Goal: Task Accomplishment & Management: Manage account settings

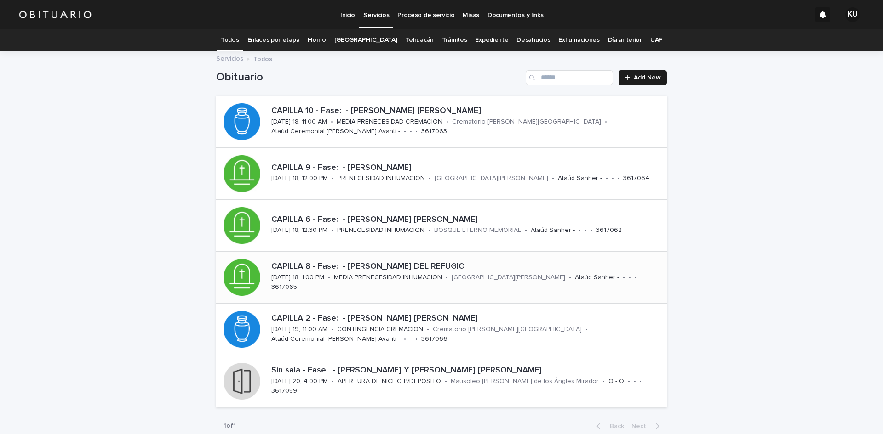
drag, startPoint x: 0, startPoint y: 0, endPoint x: 376, endPoint y: 269, distance: 462.3
click at [376, 269] on p "CAPILLA 8 - Fase: - [PERSON_NAME] DEL REFUGIO" at bounding box center [467, 267] width 392 height 10
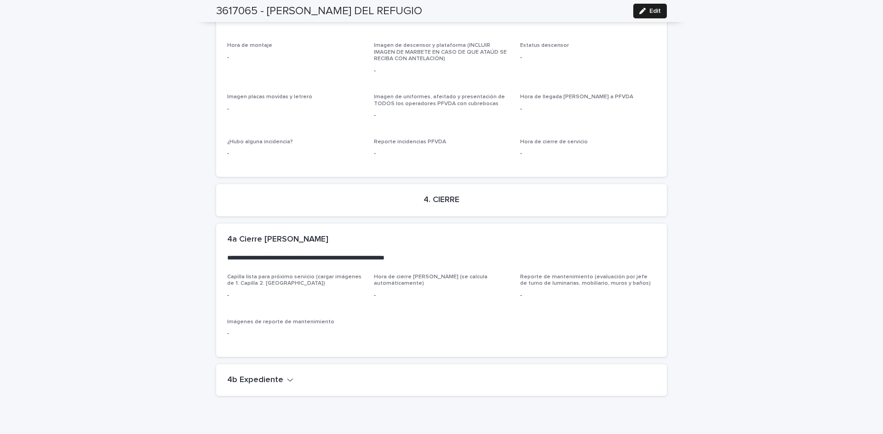
scroll to position [2220, 0]
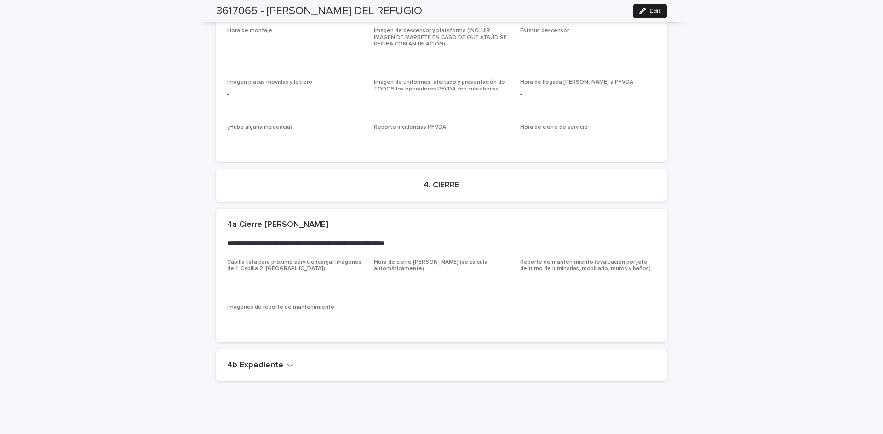
click at [277, 361] on h2 "4b Expediente" at bounding box center [255, 366] width 56 height 10
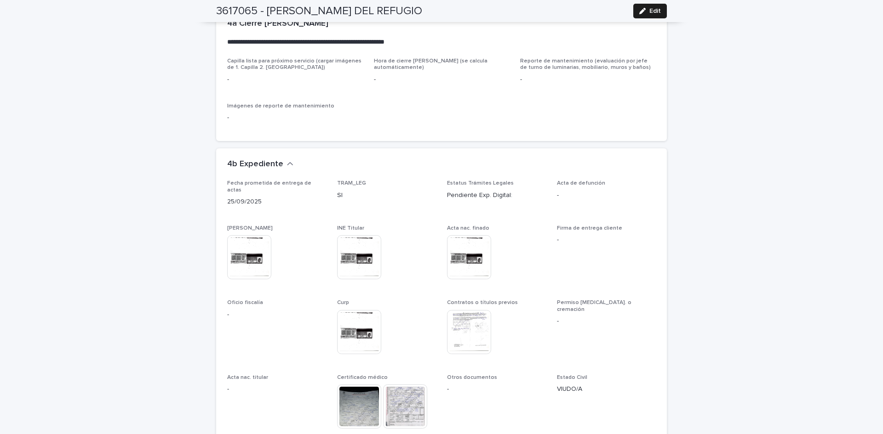
scroll to position [2508, 0]
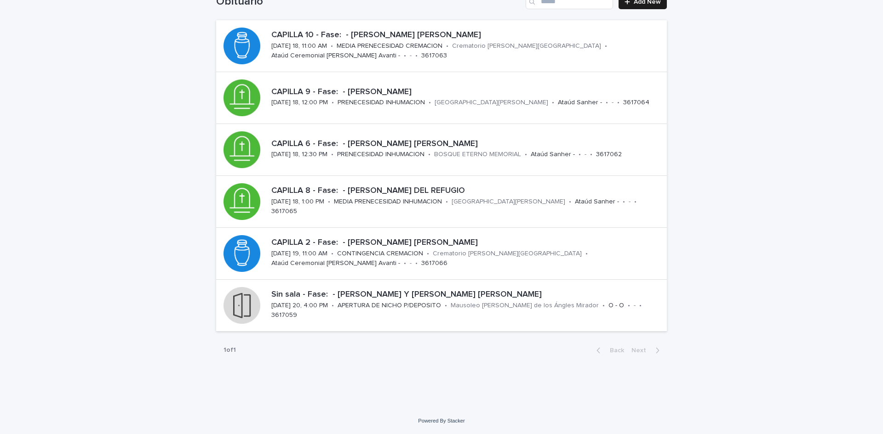
scroll to position [29, 0]
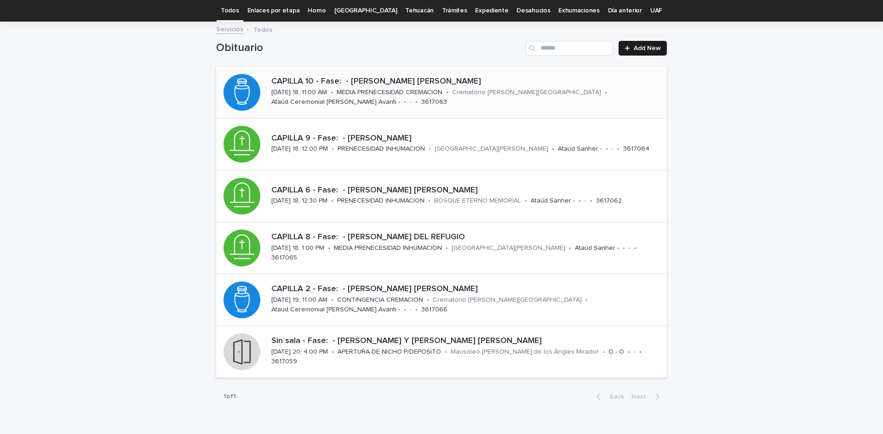
click at [489, 87] on div "Crematorio [PERSON_NAME][GEOGRAPHIC_DATA]" at bounding box center [526, 92] width 149 height 10
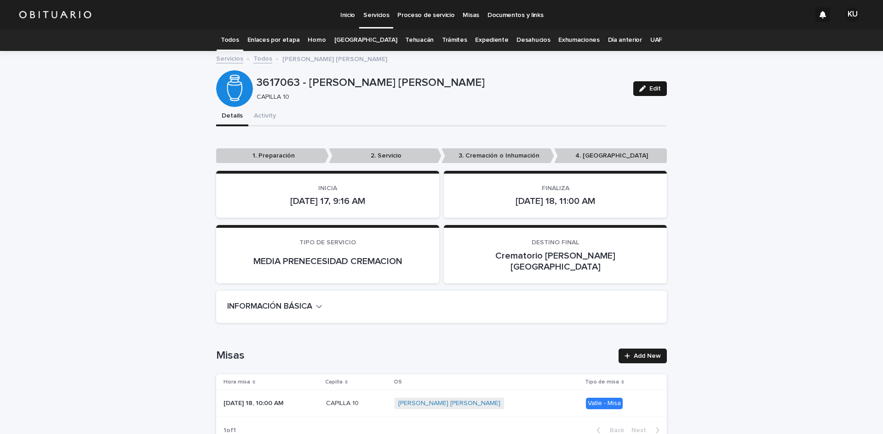
click at [639, 89] on icon "button" at bounding box center [642, 89] width 6 height 6
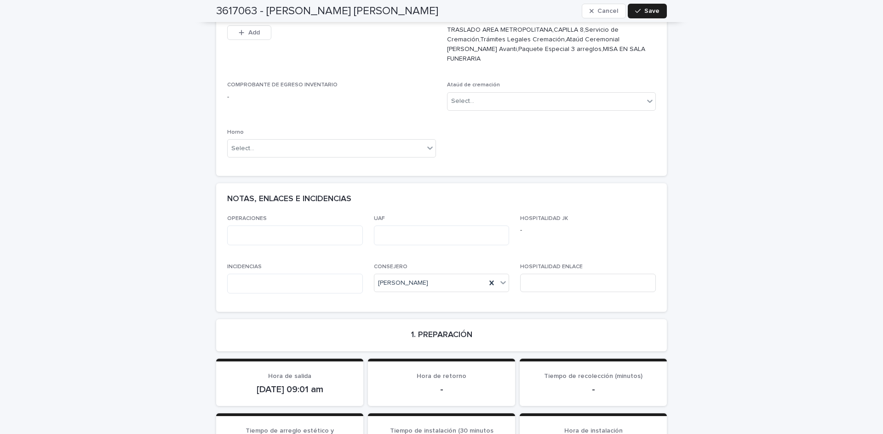
scroll to position [384, 0]
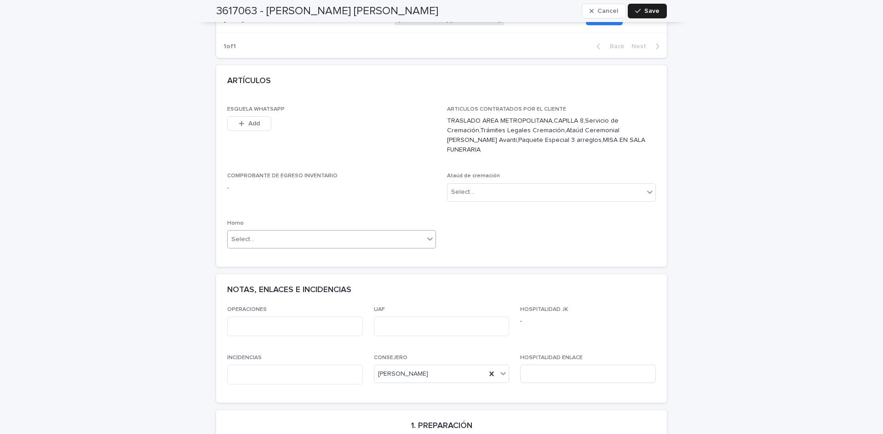
click at [411, 232] on div "Select..." at bounding box center [326, 239] width 196 height 15
click at [412, 234] on div "Horno A" at bounding box center [328, 236] width 208 height 16
click at [506, 185] on div "Select..." at bounding box center [545, 192] width 196 height 15
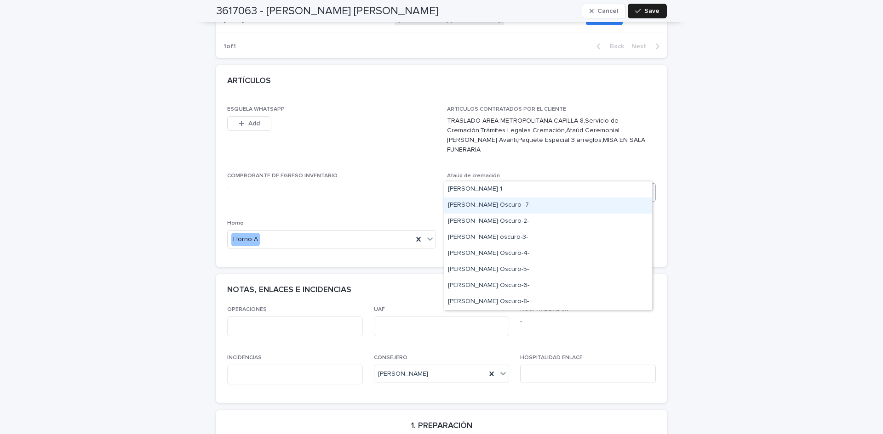
click at [508, 205] on div "[PERSON_NAME] Oscuro -7-" at bounding box center [548, 206] width 208 height 16
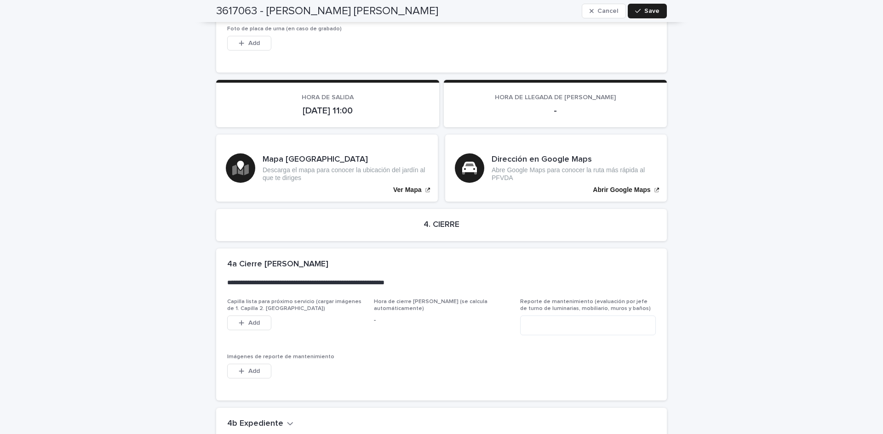
scroll to position [2152, 0]
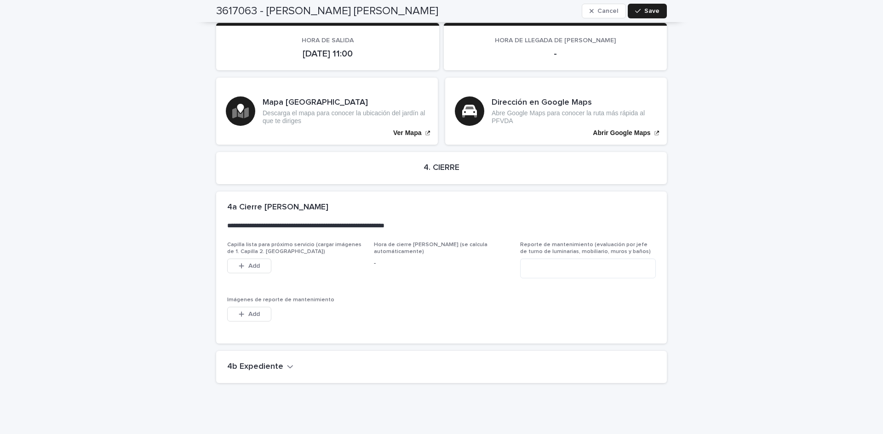
click at [253, 362] on h2 "4b Expediente" at bounding box center [255, 367] width 56 height 10
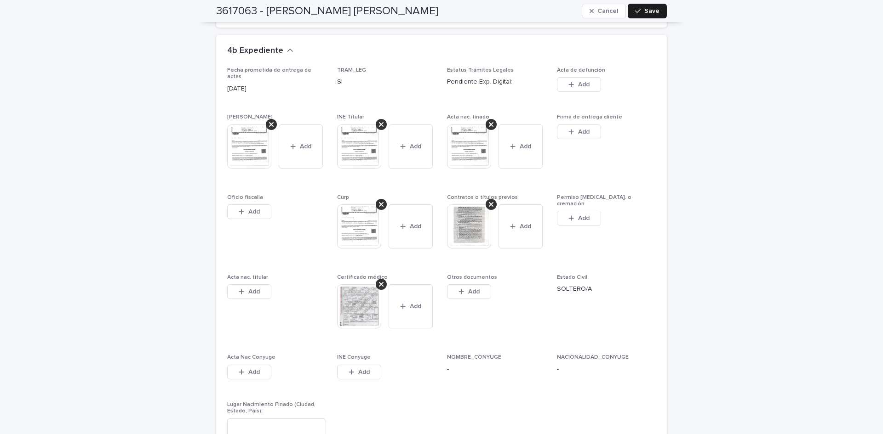
scroll to position [2472, 0]
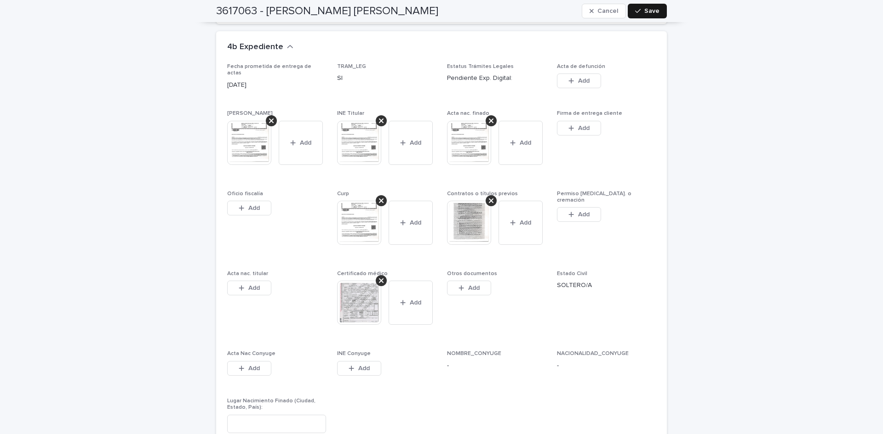
click at [644, 9] on span "Save" at bounding box center [651, 11] width 15 height 6
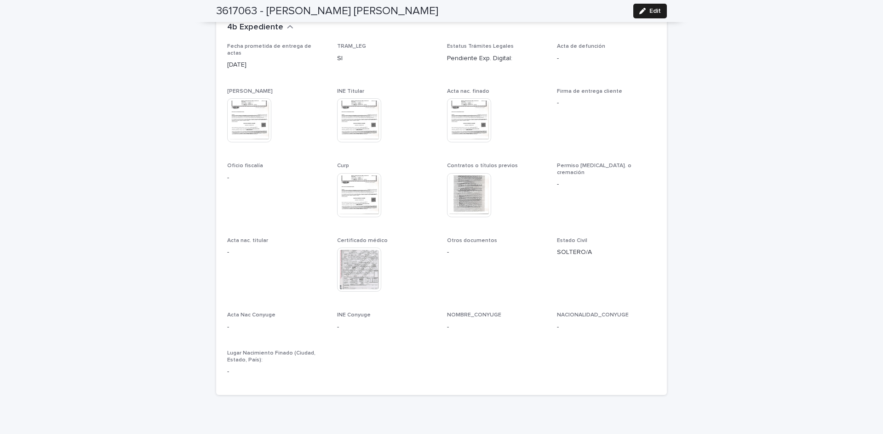
scroll to position [2329, 0]
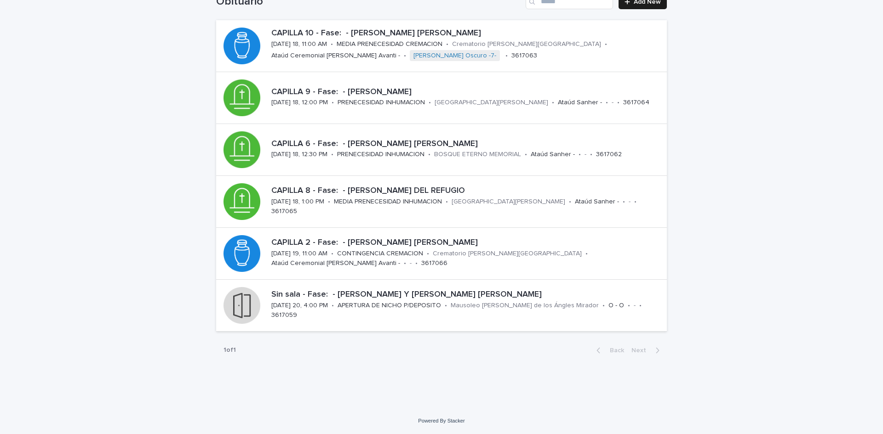
scroll to position [29, 0]
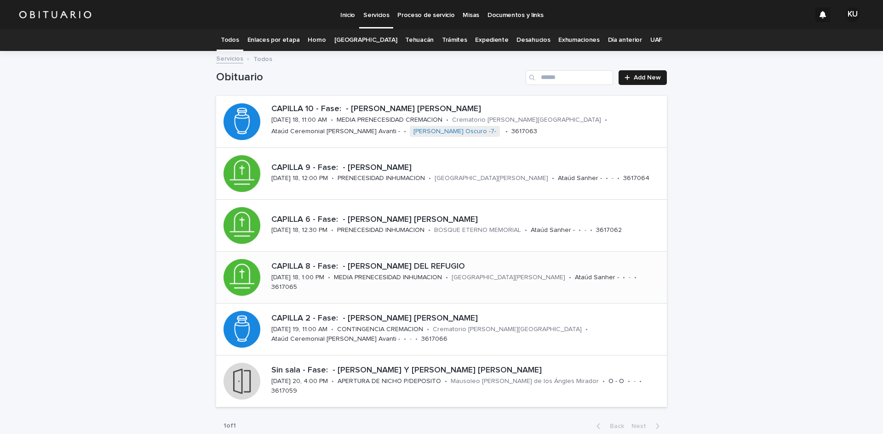
click at [406, 272] on p "CAPILLA 8 - Fase: - SORDO PAREDES MARIA DEL REFUGIO" at bounding box center [467, 267] width 392 height 10
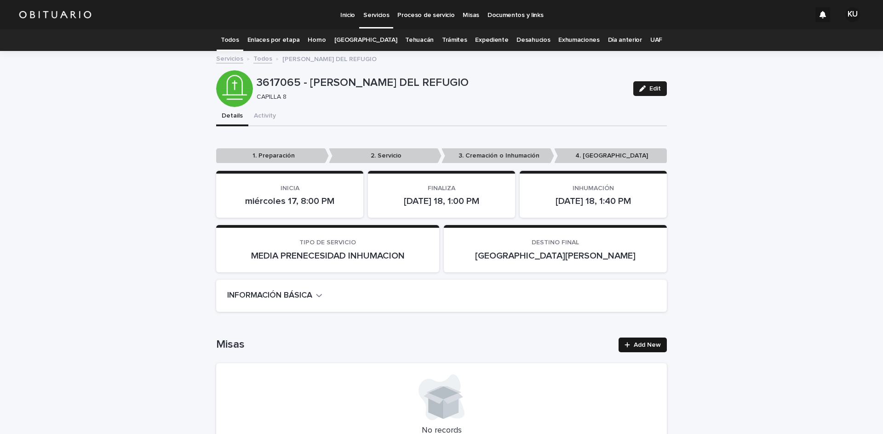
click at [656, 342] on span "Add New" at bounding box center [647, 345] width 27 height 6
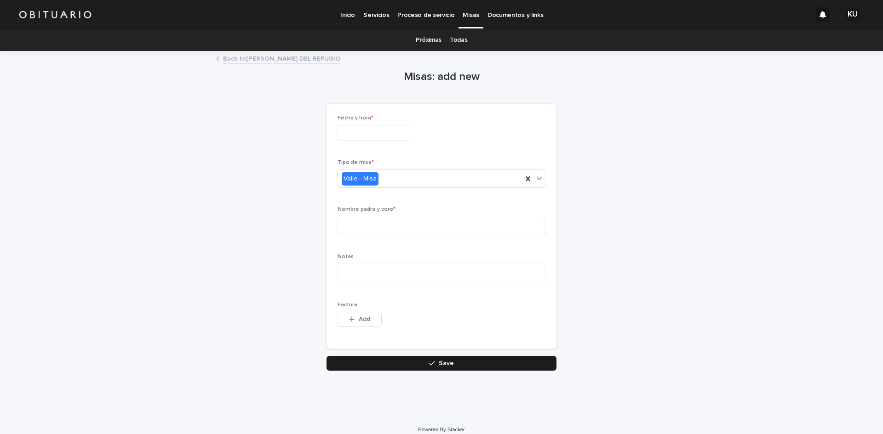
click at [367, 138] on input "text" at bounding box center [373, 133] width 73 height 16
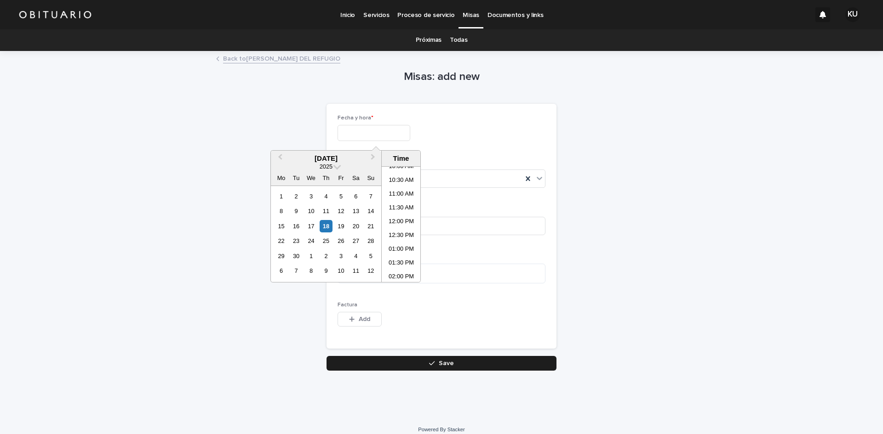
scroll to position [316, 0]
click at [405, 190] on li "12:00 PM" at bounding box center [401, 189] width 39 height 14
type input "**********"
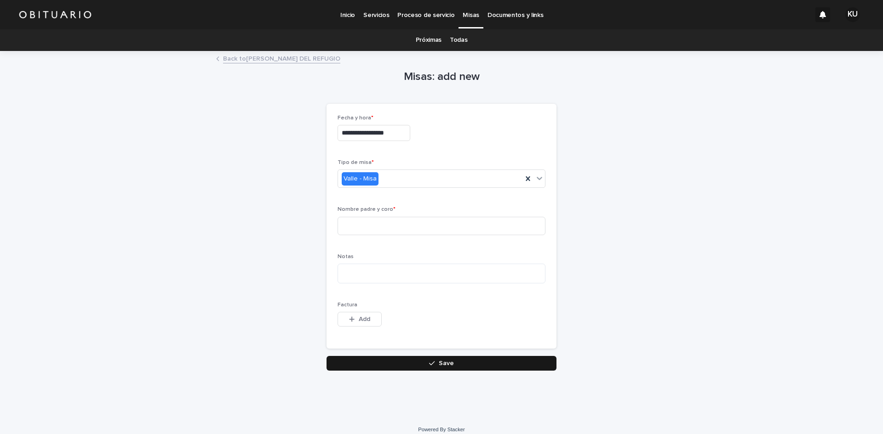
click at [439, 359] on button "Save" at bounding box center [441, 363] width 230 height 15
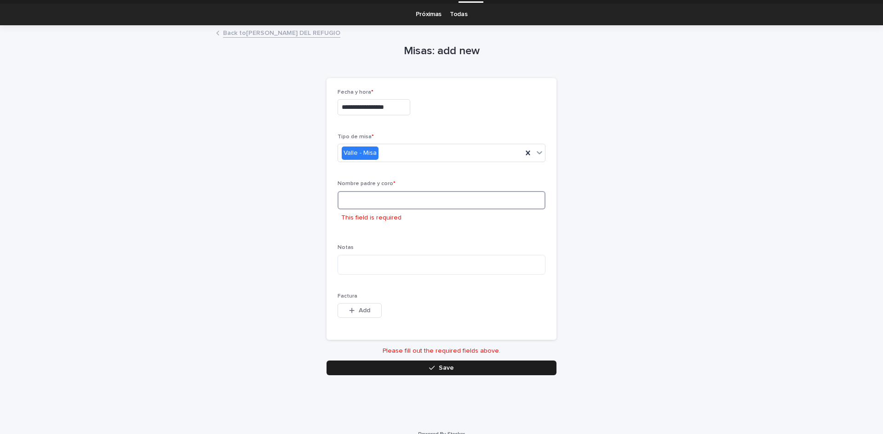
click at [412, 197] on input at bounding box center [441, 200] width 208 height 18
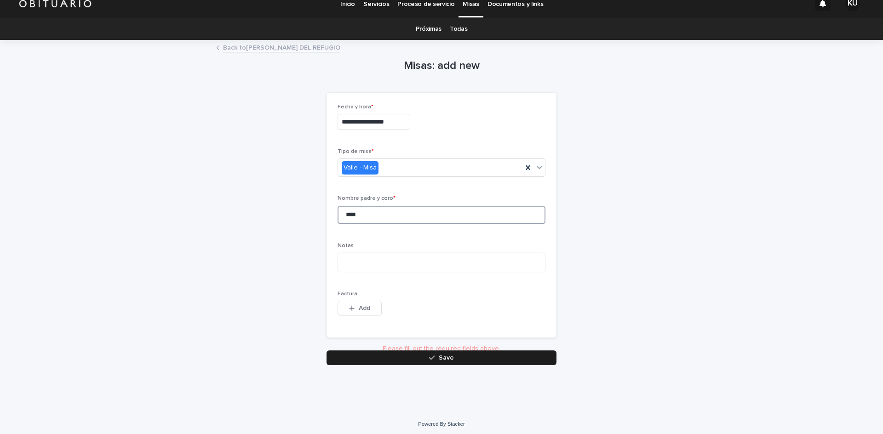
scroll to position [9, 0]
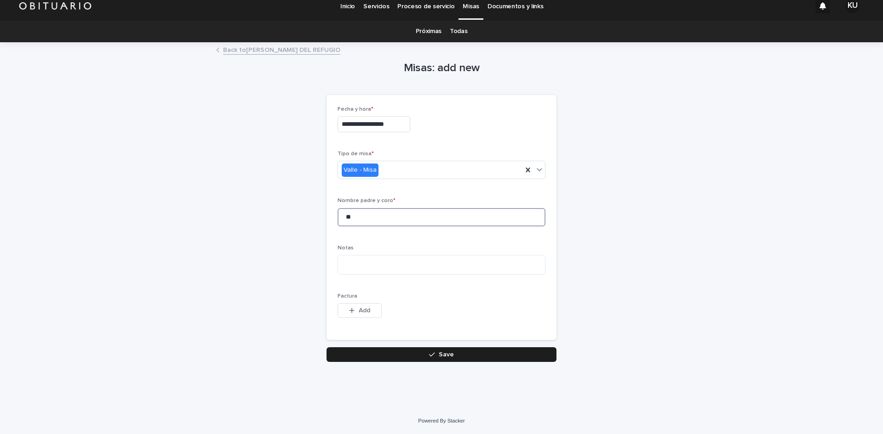
type input "*"
click at [531, 354] on button "Save" at bounding box center [441, 355] width 230 height 15
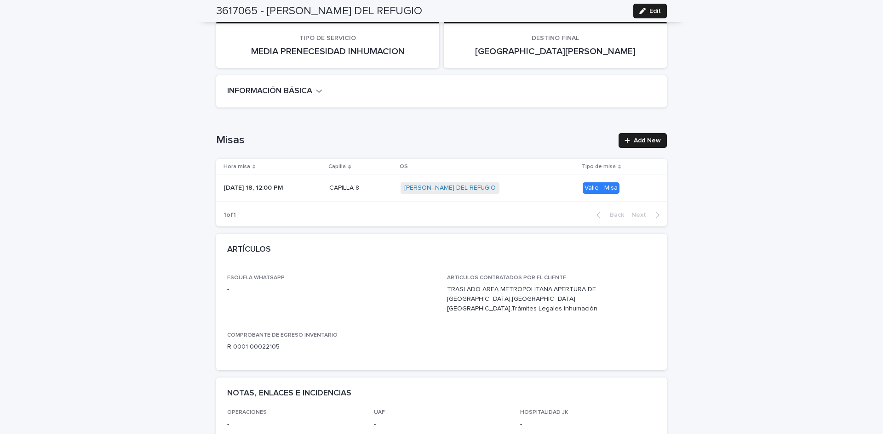
scroll to position [199, 0]
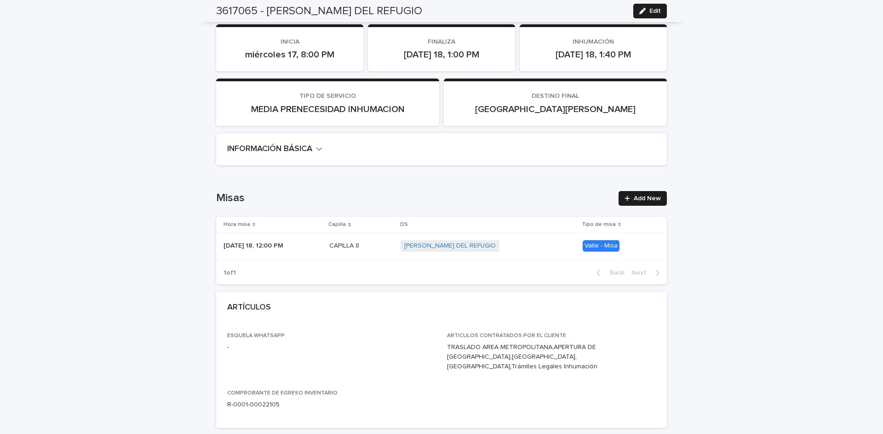
scroll to position [20, 0]
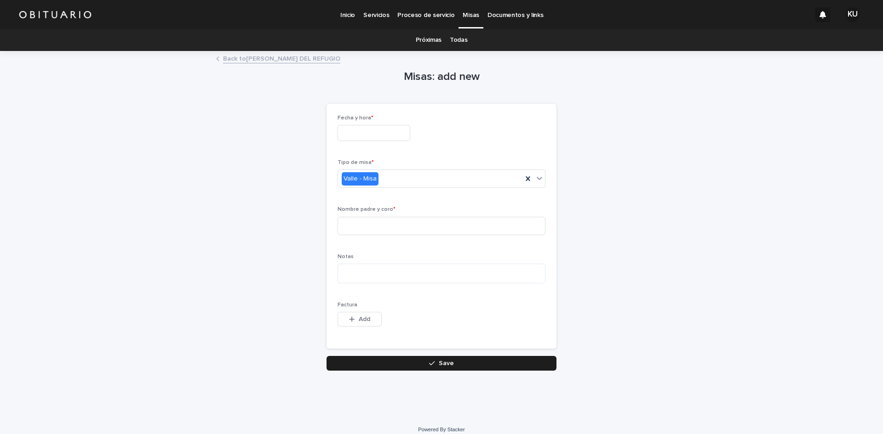
click at [354, 12] on p "Inicio" at bounding box center [347, 9] width 15 height 19
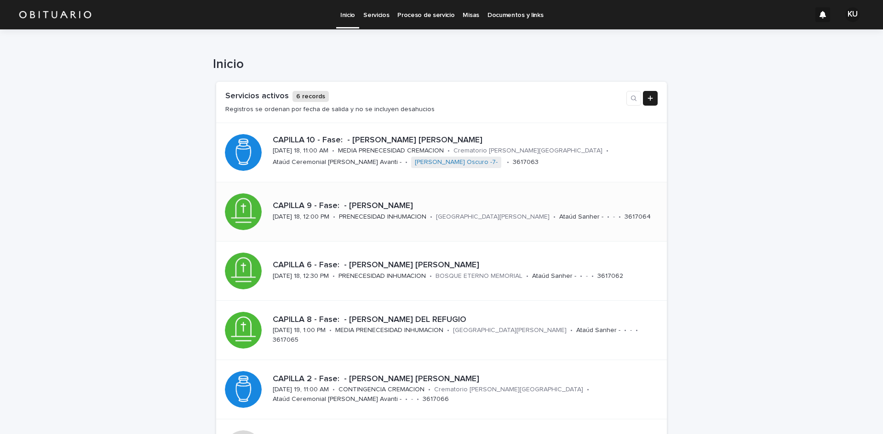
click at [437, 208] on p "CAPILLA 9 - Fase: - VERA NAVA CELIA" at bounding box center [464, 206] width 383 height 10
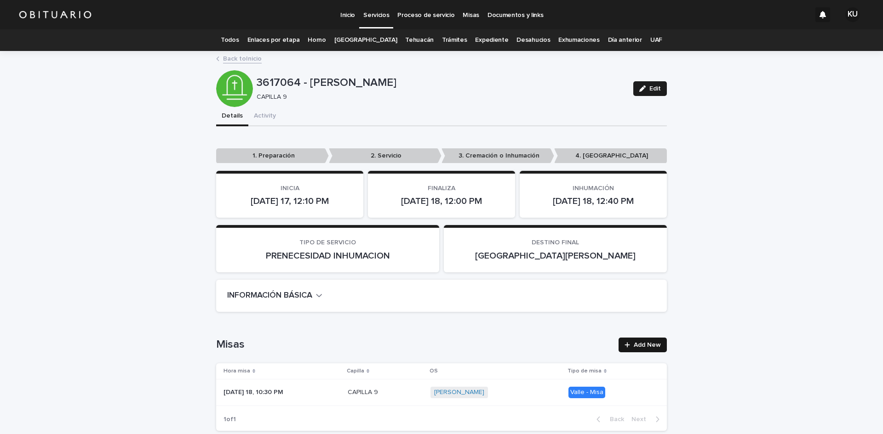
click at [634, 338] on link "Add New" at bounding box center [642, 345] width 48 height 15
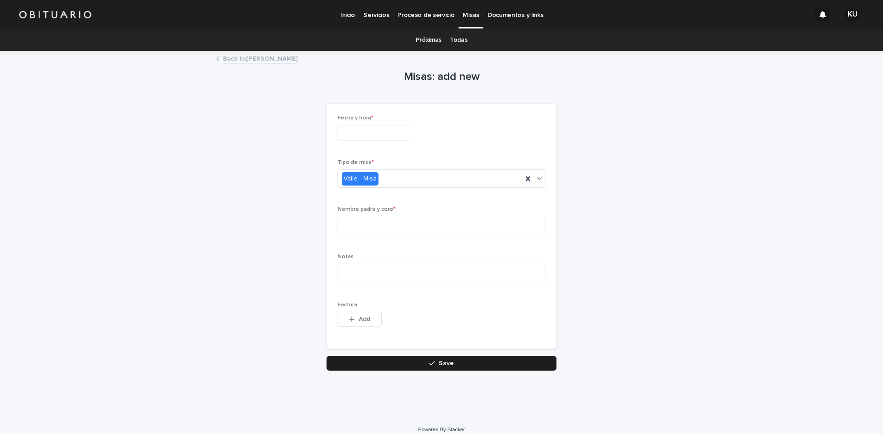
click at [348, 14] on p "Inicio" at bounding box center [347, 9] width 15 height 19
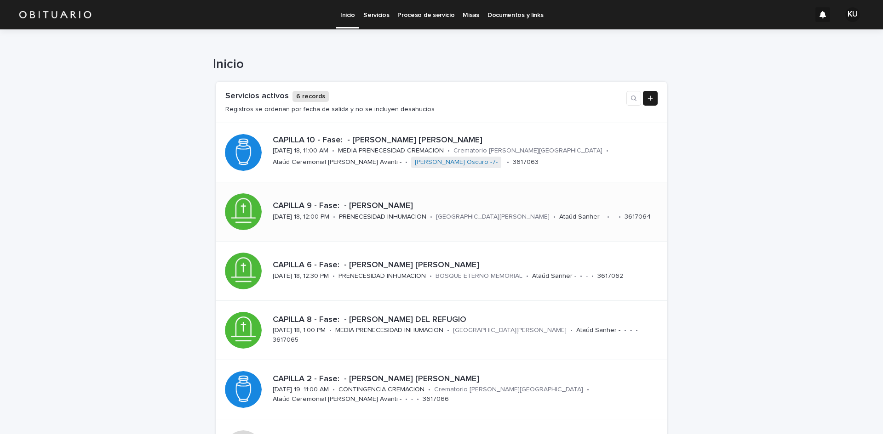
click at [421, 207] on p "CAPILLA 9 - Fase: - [PERSON_NAME]" at bounding box center [464, 206] width 383 height 10
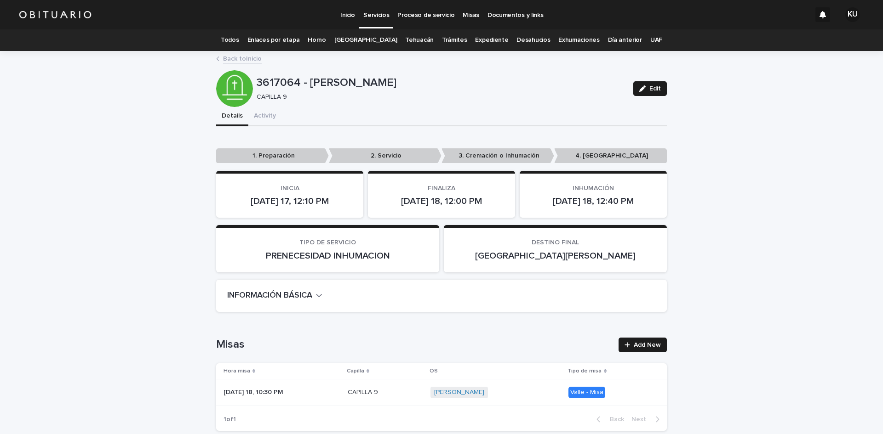
click at [576, 390] on div "Valle - Misa" at bounding box center [586, 392] width 37 height 11
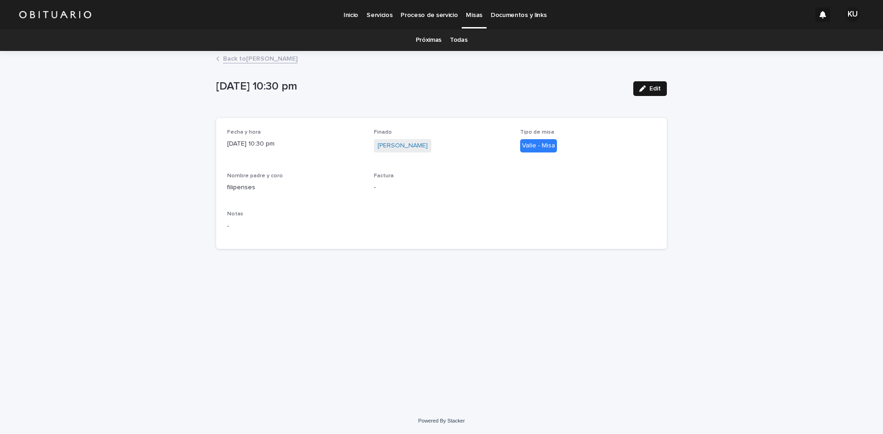
click at [639, 96] on button "Edit" at bounding box center [650, 88] width 34 height 15
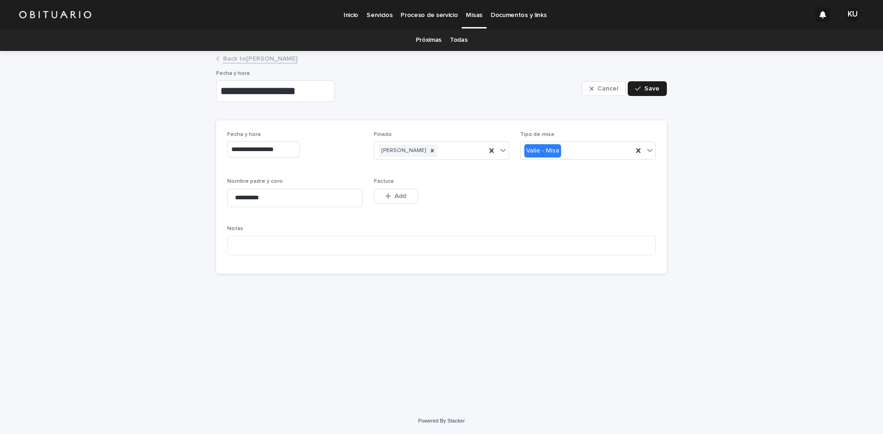
click at [285, 151] on input "**********" at bounding box center [263, 150] width 73 height 16
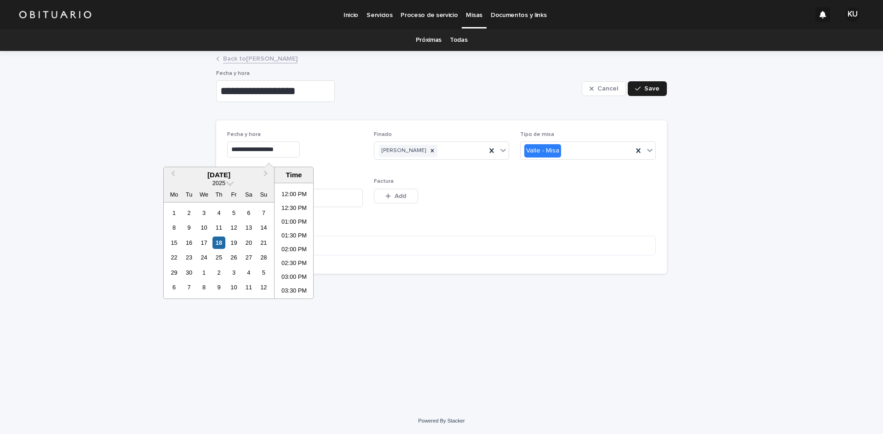
scroll to position [265, 0]
click at [290, 212] on li "10:30 AM" at bounding box center [293, 215] width 39 height 14
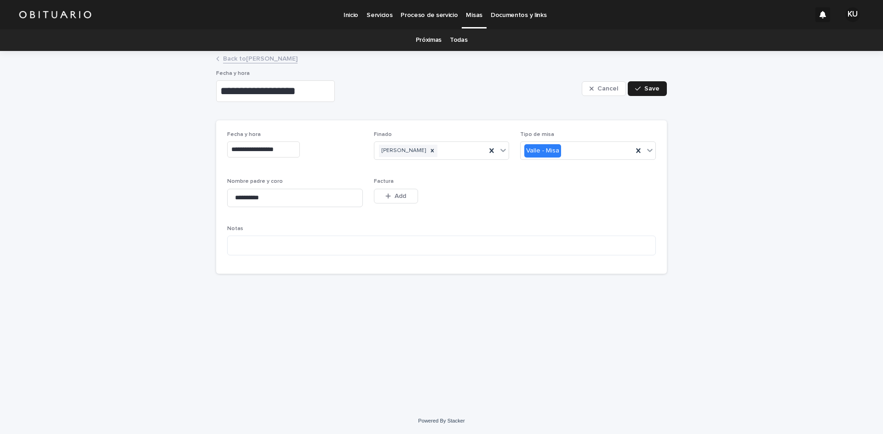
type input "**********"
click at [649, 83] on button "Save" at bounding box center [647, 88] width 39 height 15
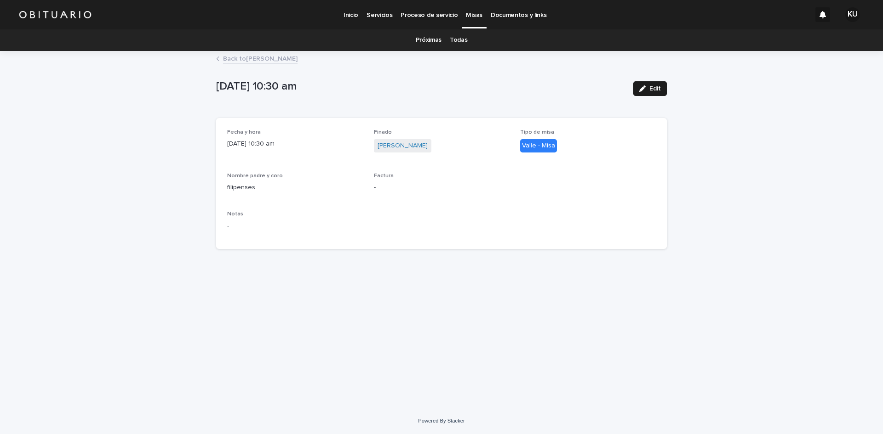
click at [433, 38] on link "Próximas" at bounding box center [429, 40] width 26 height 22
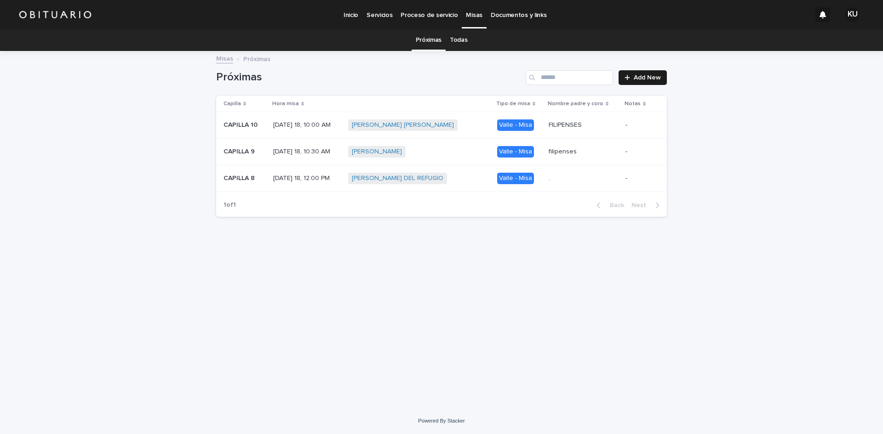
click at [567, 287] on div "Loading... Saving… Loading... Saving… Próximas Add New Capilla Hora misa Tipo d…" at bounding box center [441, 218] width 460 height 333
click at [462, 35] on link "Todas" at bounding box center [458, 40] width 17 height 22
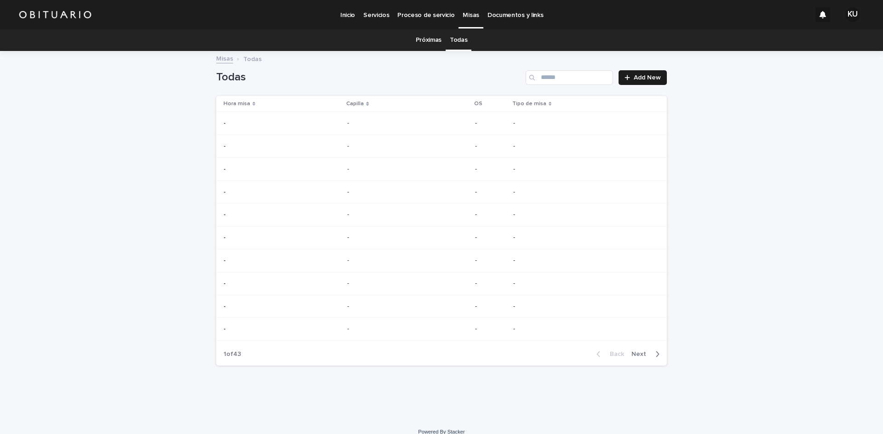
click at [349, 16] on p "Inicio" at bounding box center [347, 9] width 15 height 19
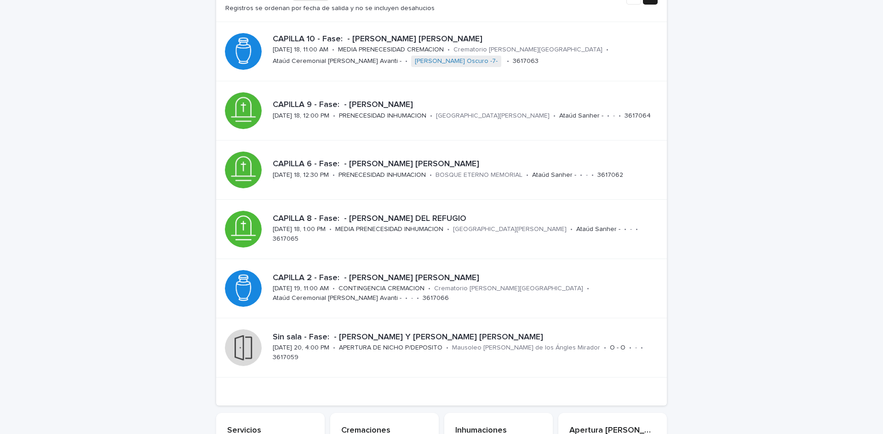
scroll to position [88, 0]
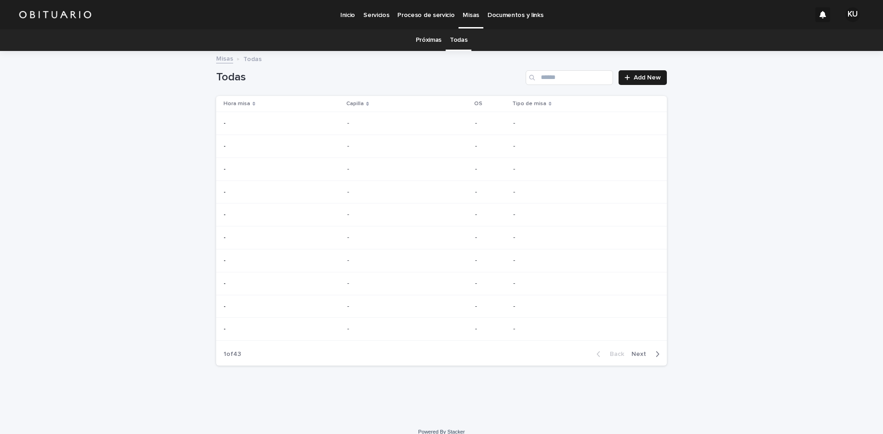
click at [348, 14] on p "Inicio" at bounding box center [347, 9] width 15 height 19
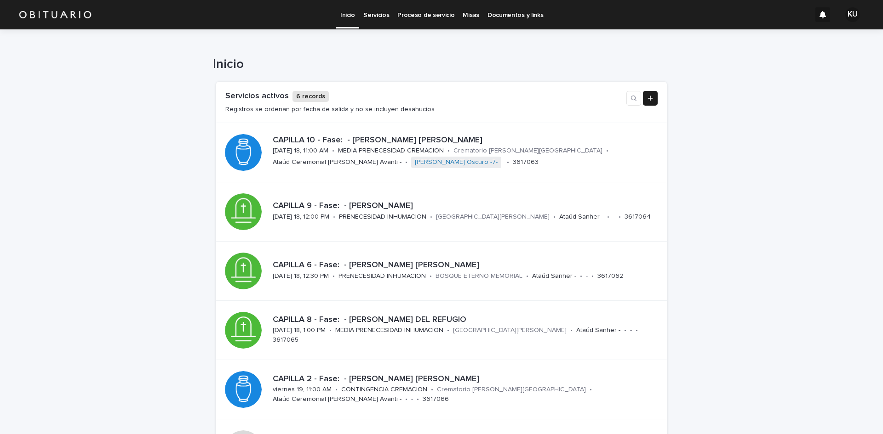
click at [376, 16] on p "Servicios" at bounding box center [376, 9] width 26 height 19
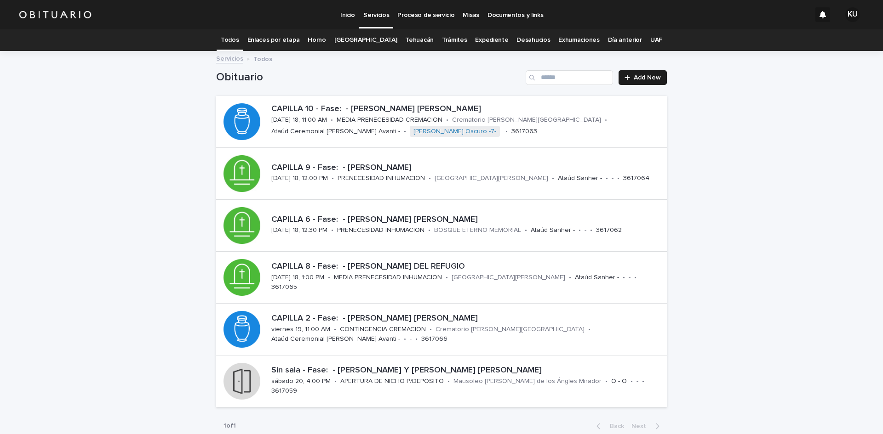
click at [442, 38] on link "Trámites" at bounding box center [454, 40] width 25 height 22
